Goal: Information Seeking & Learning: Learn about a topic

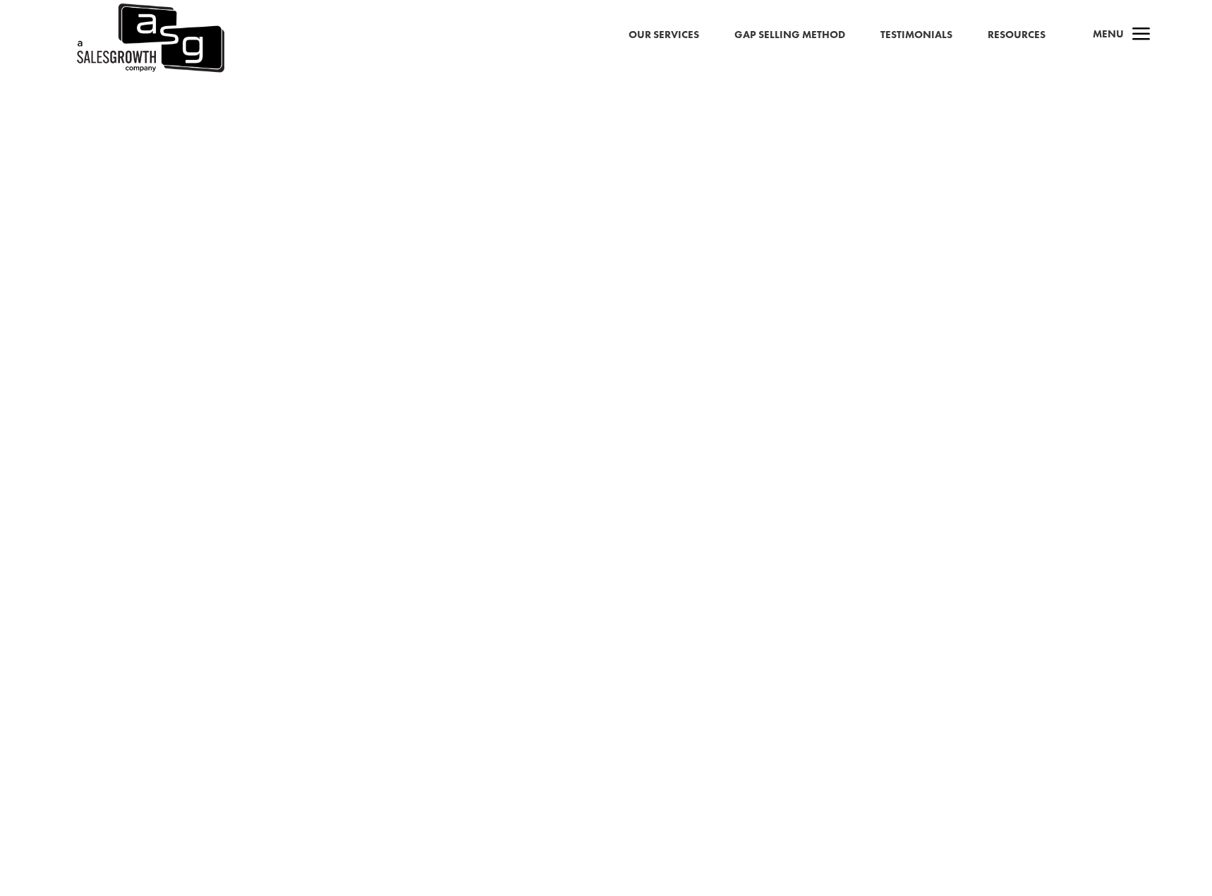
click at [191, 40] on img at bounding box center [150, 38] width 150 height 76
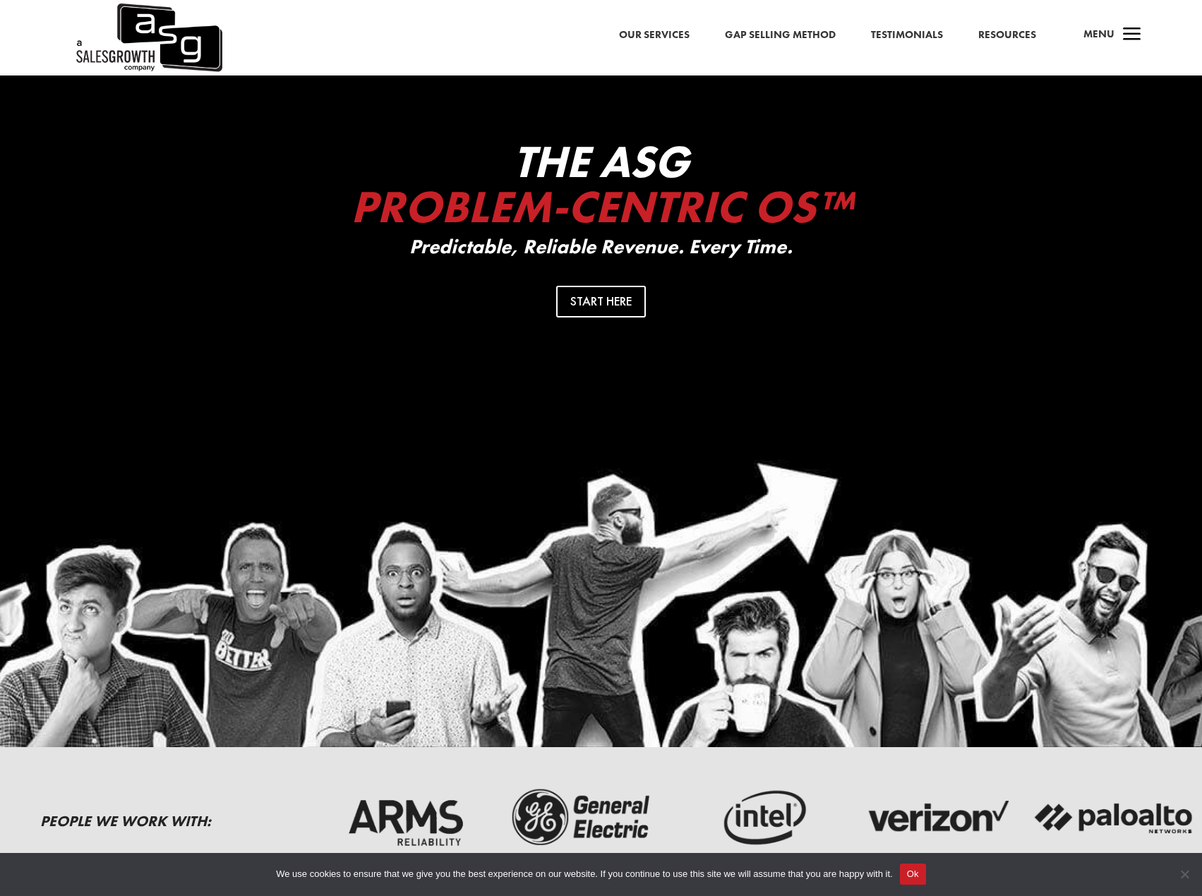
click at [790, 34] on link "Gap Selling Method" at bounding box center [780, 35] width 111 height 18
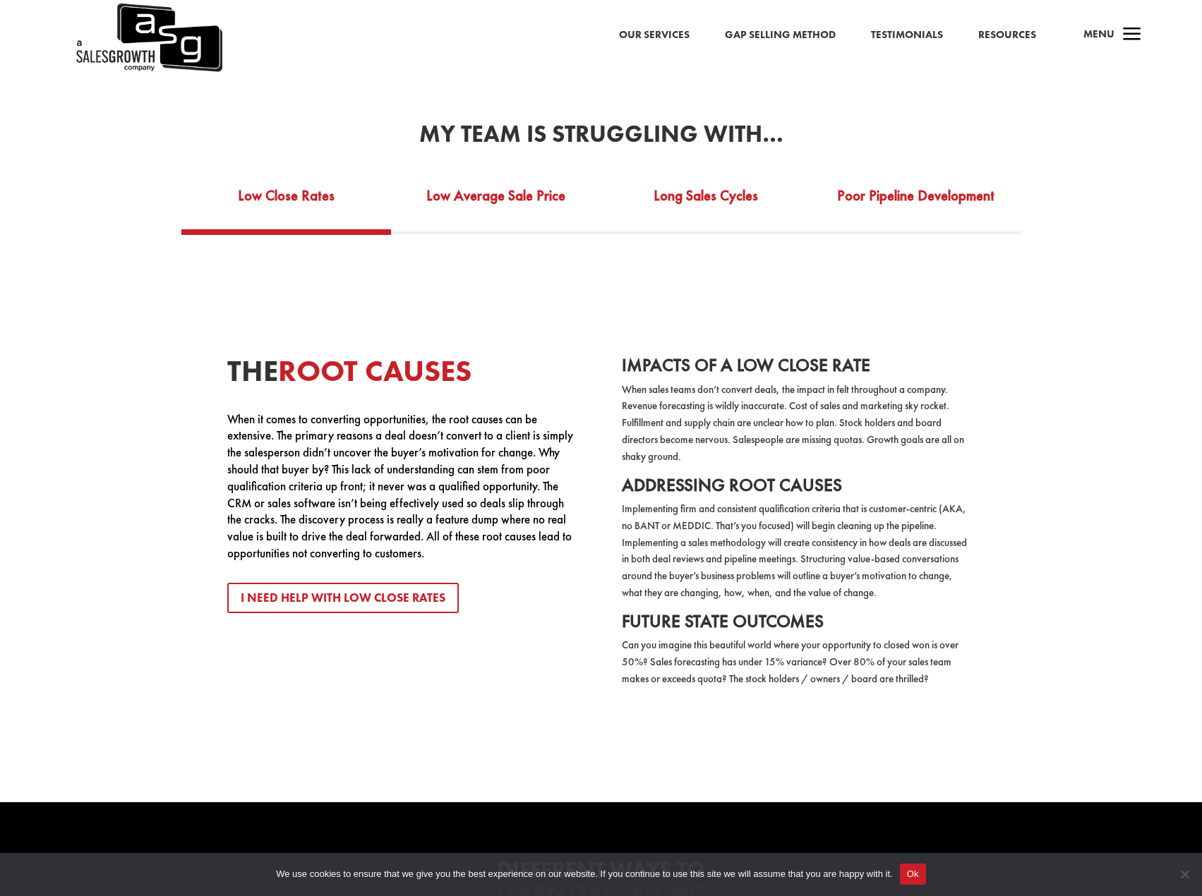
scroll to position [2611, 0]
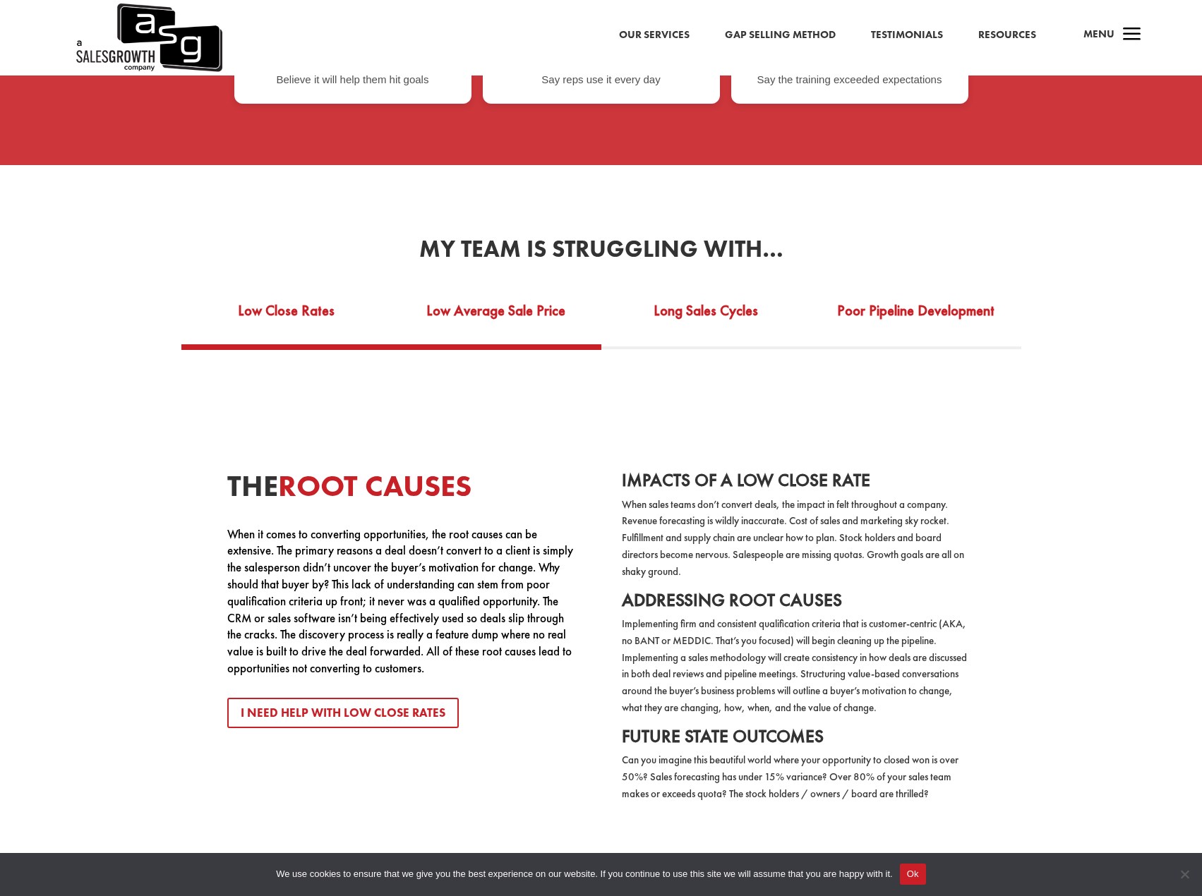
click at [478, 296] on link "Low Average Sale Price" at bounding box center [496, 320] width 210 height 49
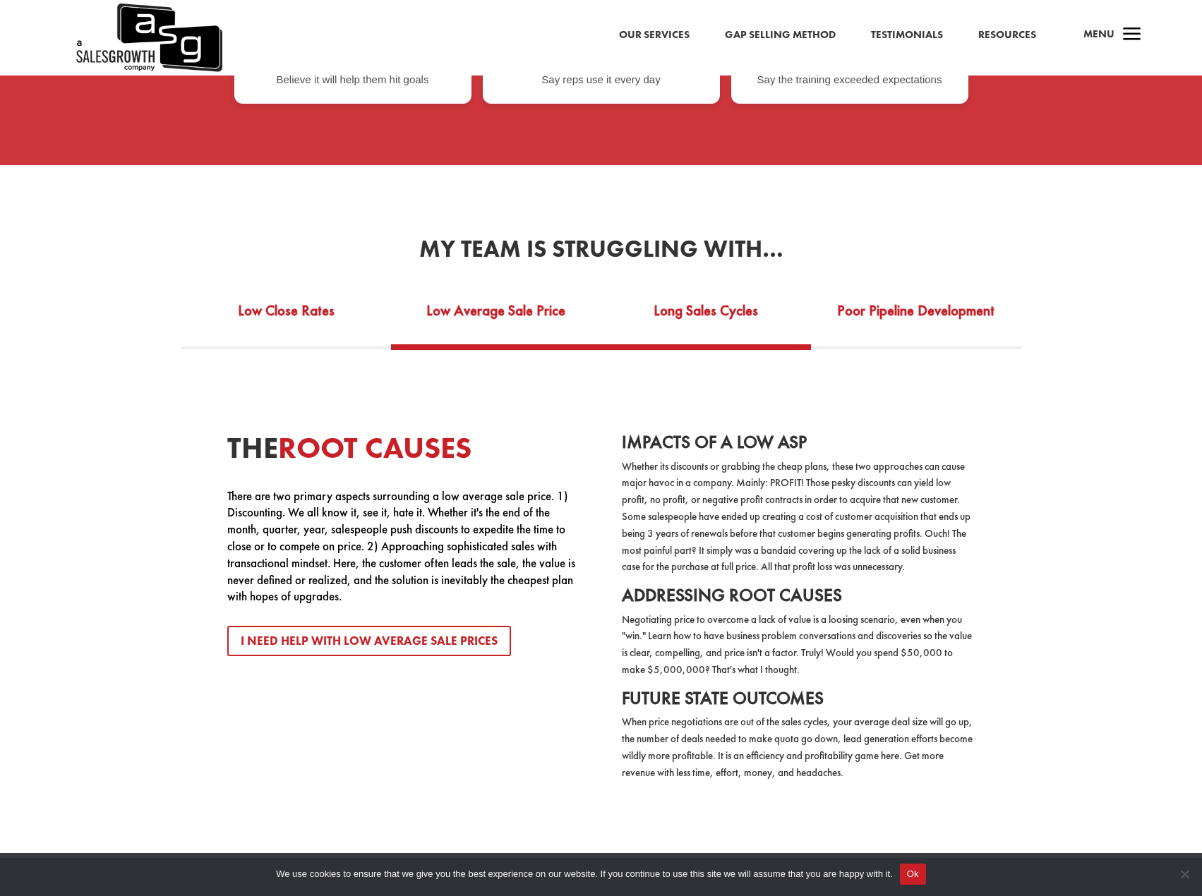
click at [693, 306] on link "Long Sales Cycles" at bounding box center [706, 320] width 210 height 49
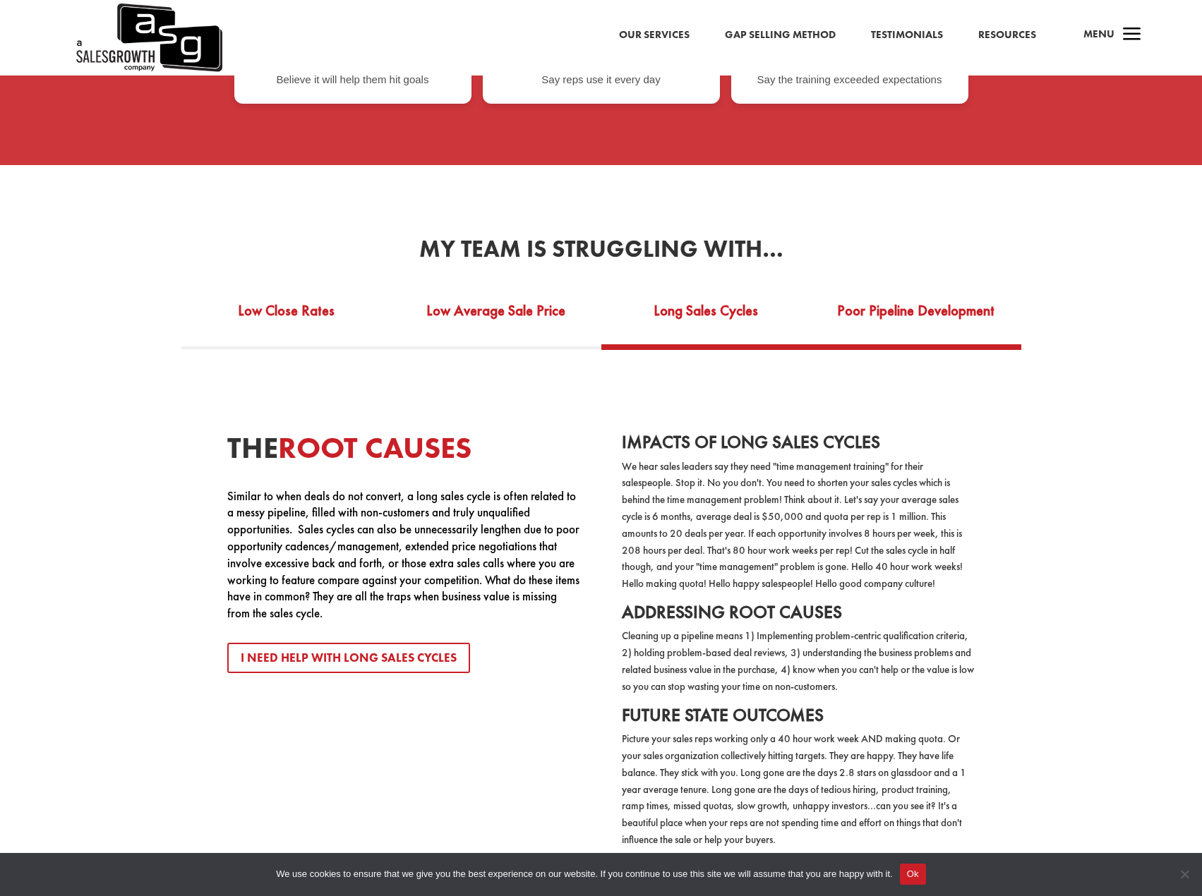
click at [884, 309] on link "Poor Pipeline Development" at bounding box center [916, 320] width 210 height 49
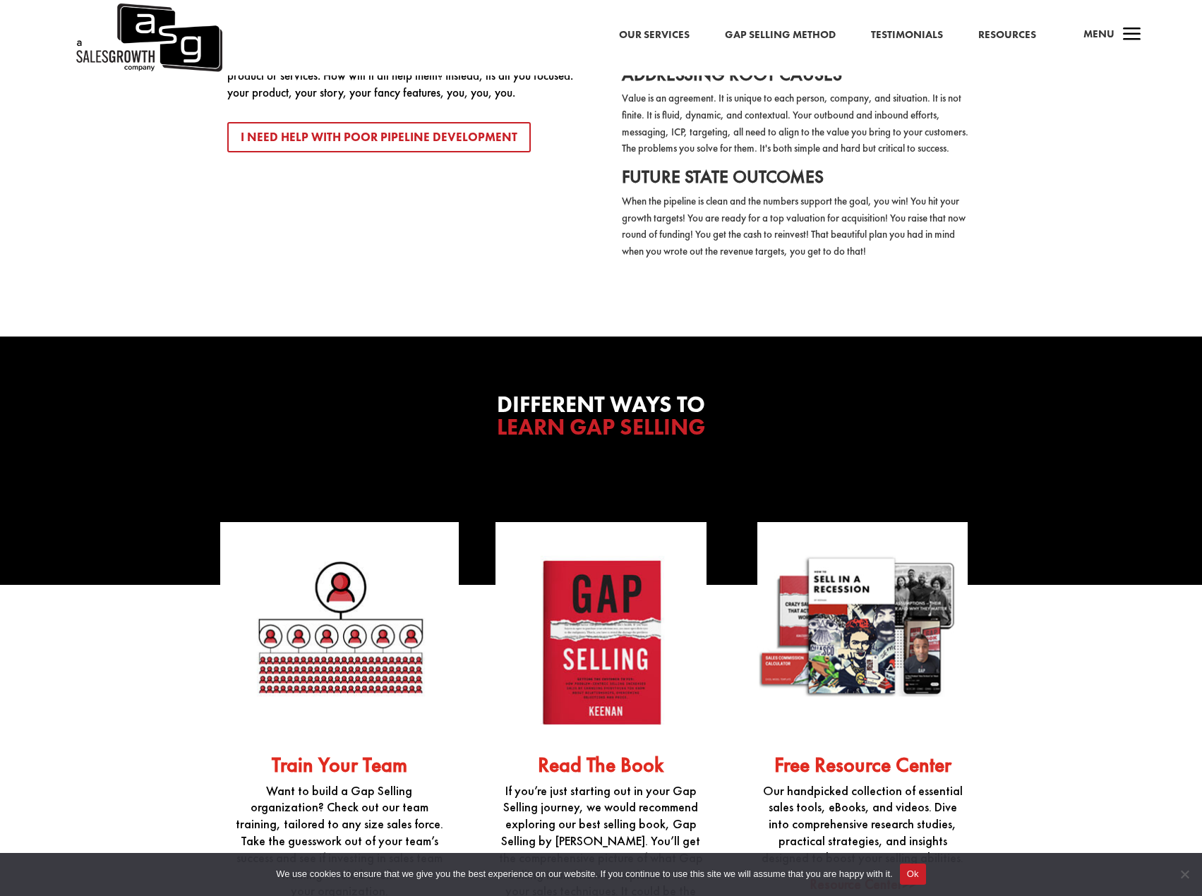
scroll to position [3246, 0]
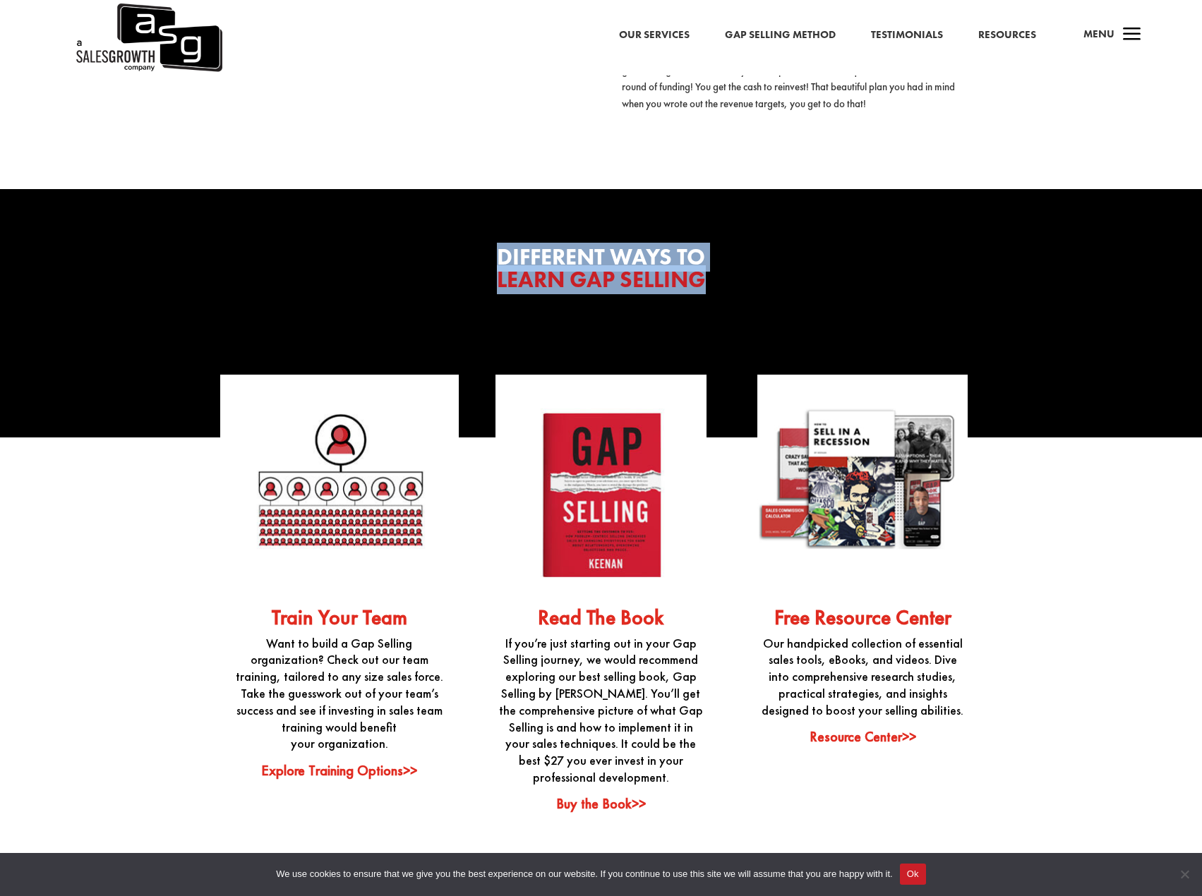
drag, startPoint x: 497, startPoint y: 263, endPoint x: 809, endPoint y: 296, distance: 313.7
click at [809, 296] on h2 "Different Ways To Learn Gap Selling" at bounding box center [601, 272] width 762 height 52
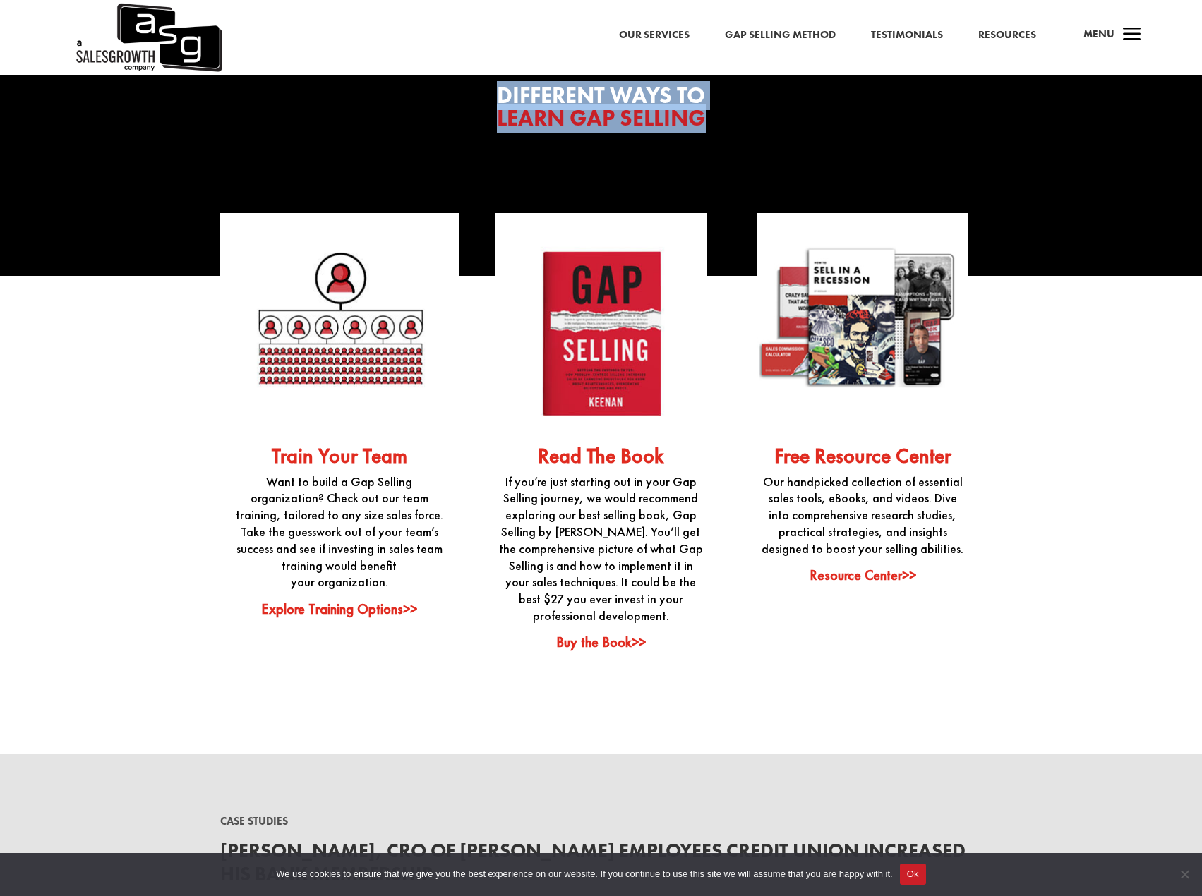
scroll to position [3458, 0]
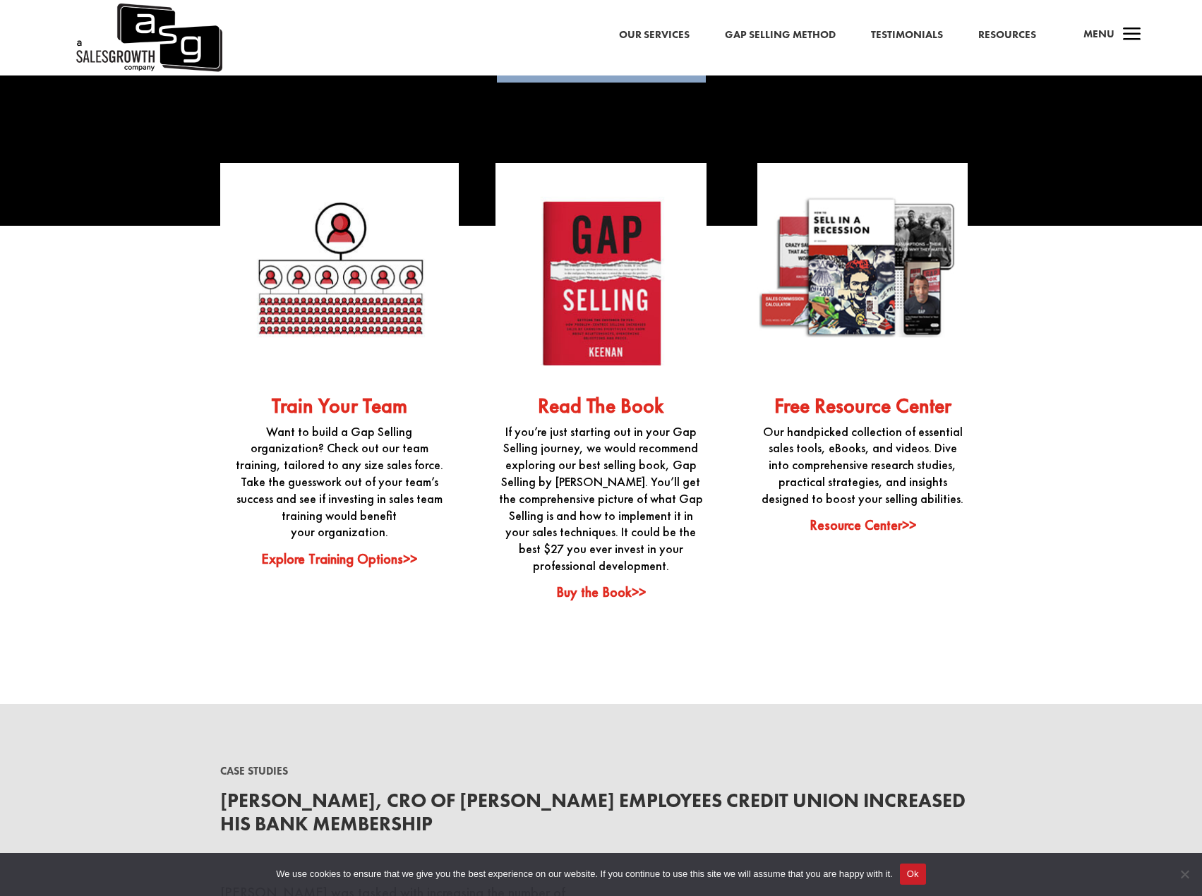
click at [607, 598] on link "Buy the Book>>" at bounding box center [601, 592] width 90 height 18
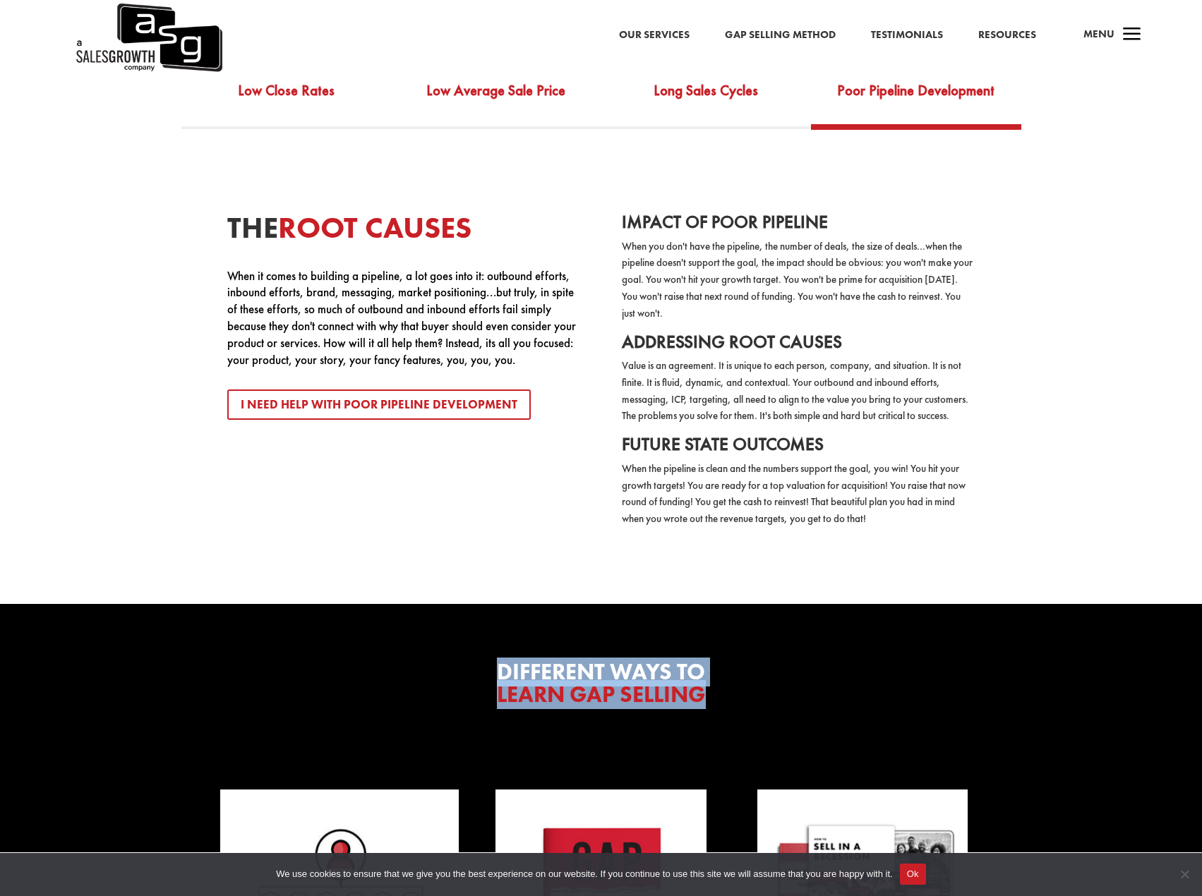
scroll to position [2752, 0]
